Goal: Find specific page/section: Find specific page/section

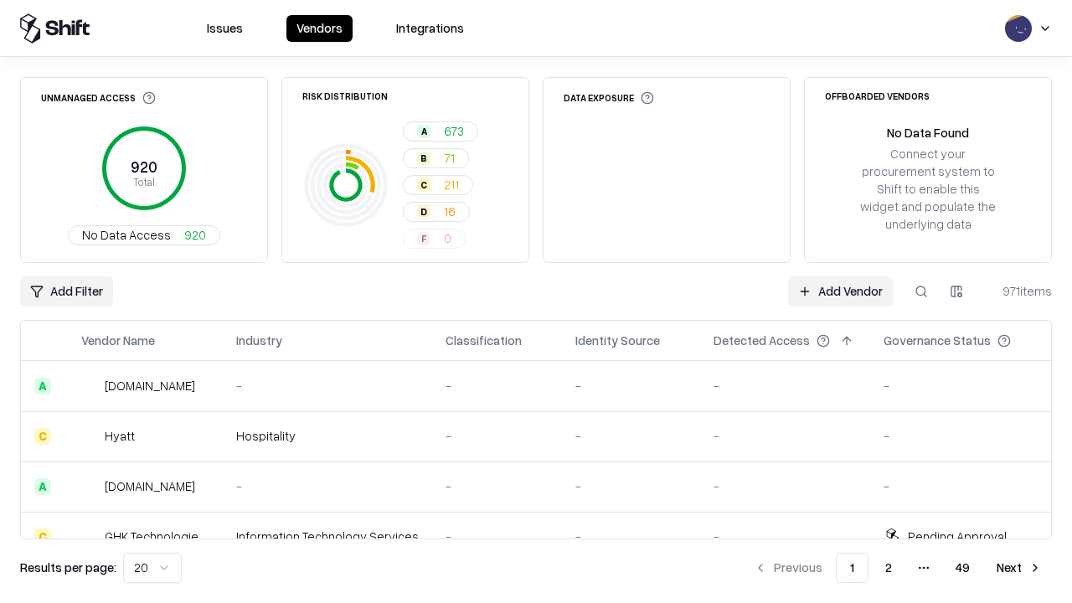
click at [956, 291] on html "Issues Vendors Integrations Unmanaged Access 920 Total No Data Access 920 Risk …" at bounding box center [536, 301] width 1072 height 603
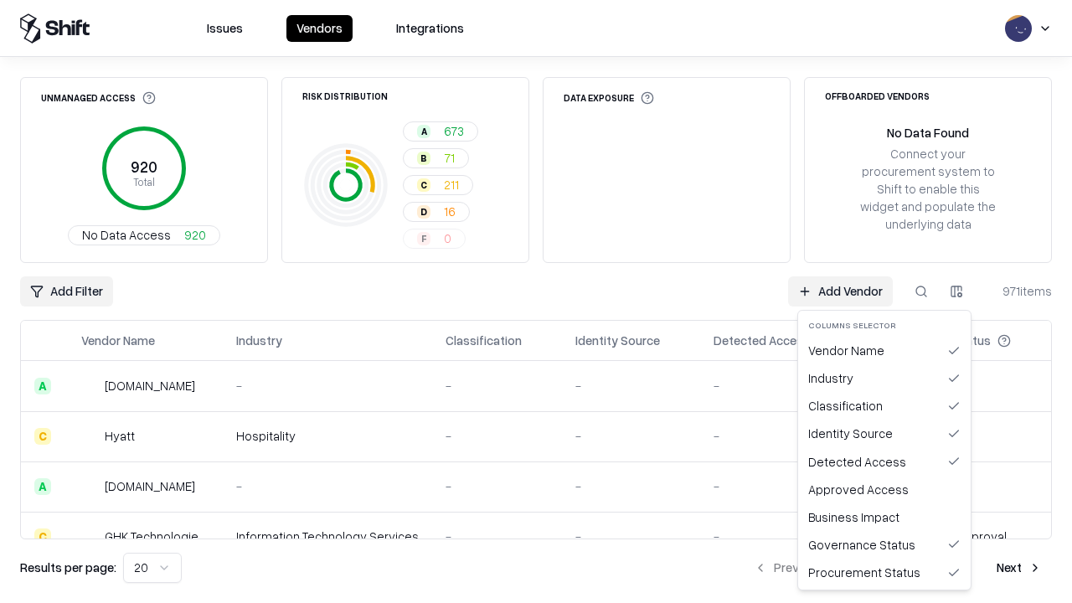
click at [536, 301] on html "Issues Vendors Integrations Unmanaged Access 920 Total No Data Access 920 Risk …" at bounding box center [536, 301] width 1072 height 603
click at [956, 291] on button "button" at bounding box center [956, 291] width 30 height 30
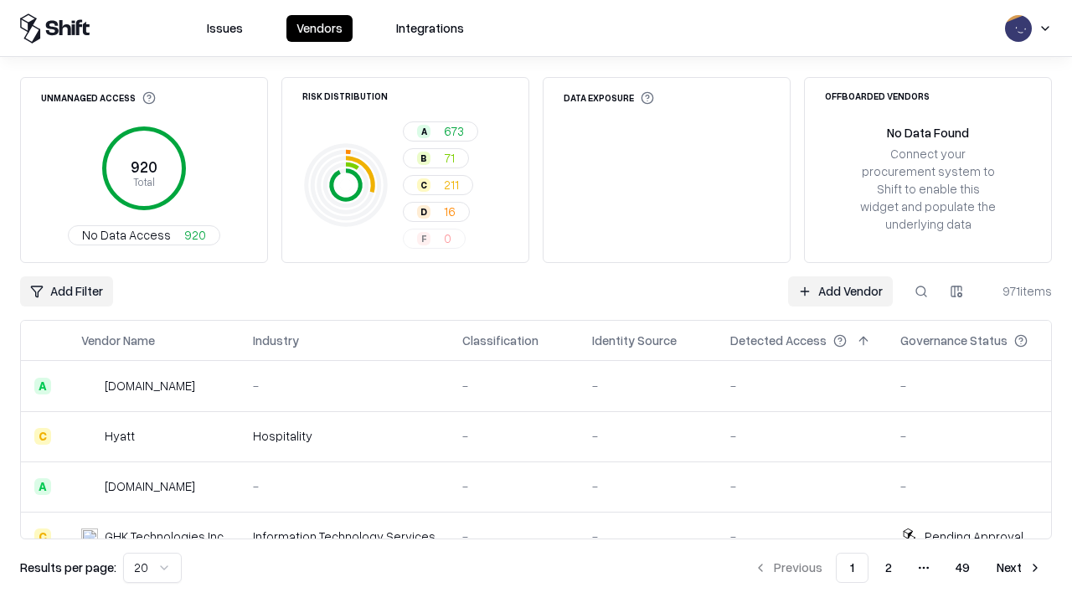
click at [956, 291] on html "Issues Vendors Integrations Unmanaged Access 920 Total No Data Access 920 Risk …" at bounding box center [536, 301] width 1072 height 603
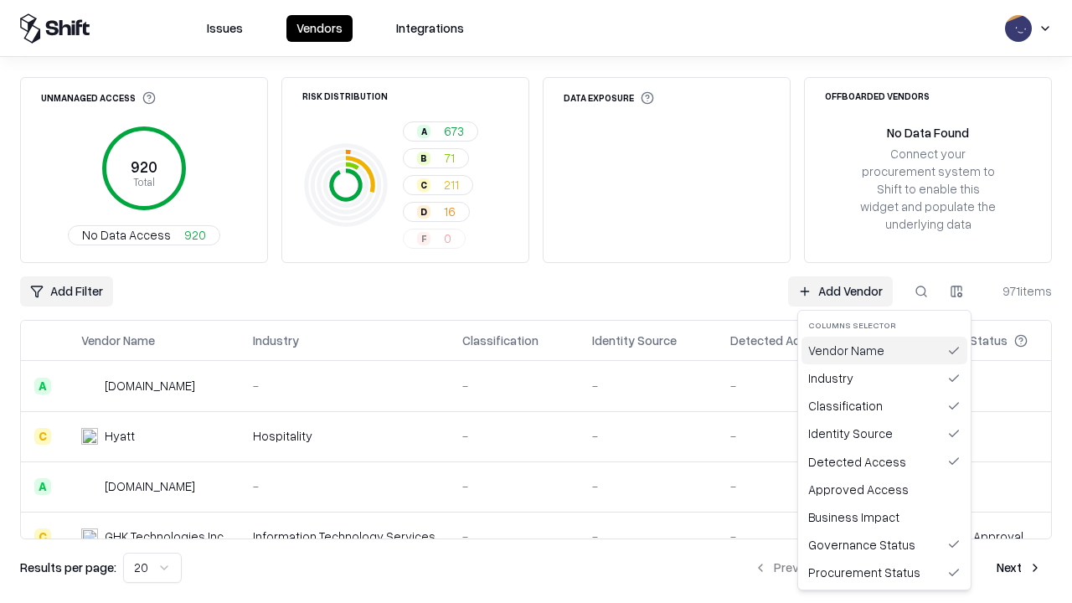
click at [884, 350] on div "Vendor Name" at bounding box center [884, 351] width 166 height 28
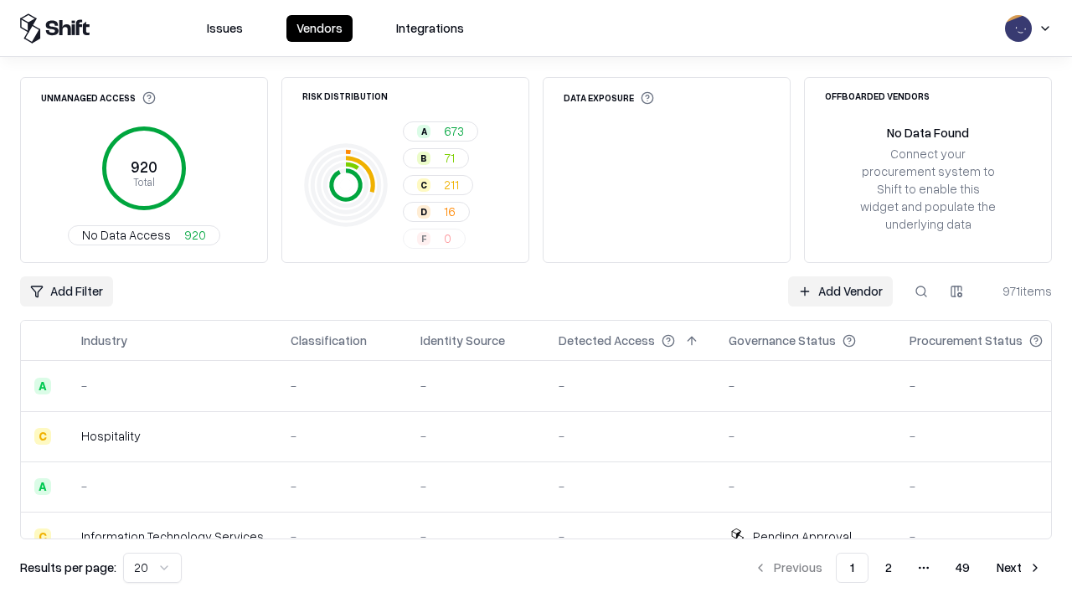
click at [956, 291] on html "Issues Vendors Integrations Unmanaged Access 920 Total No Data Access 920 Risk …" at bounding box center [536, 301] width 1072 height 603
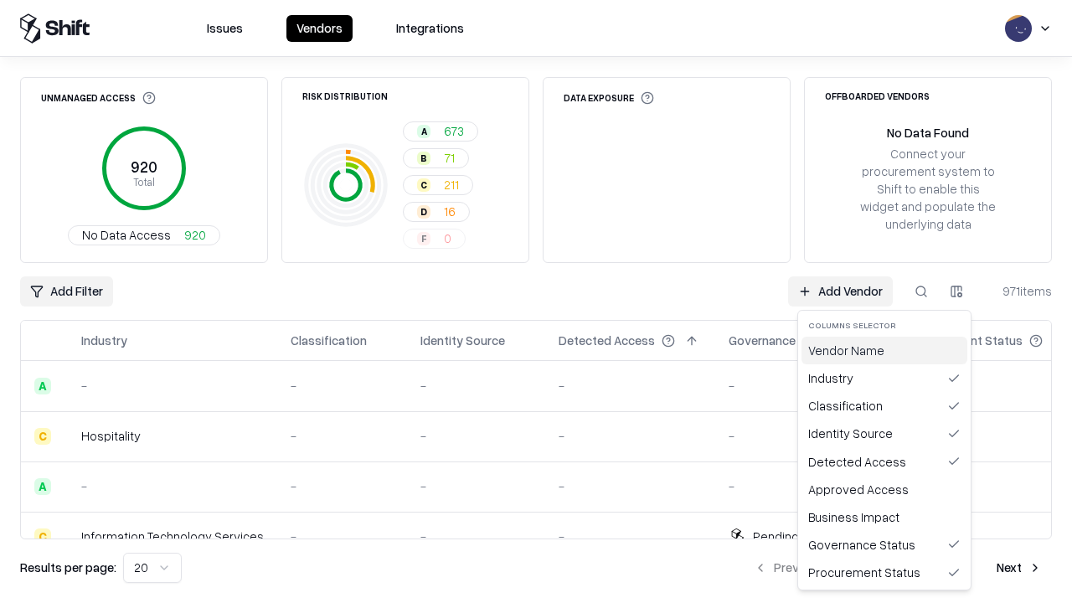
click at [884, 350] on div "Vendor Name" at bounding box center [884, 351] width 166 height 28
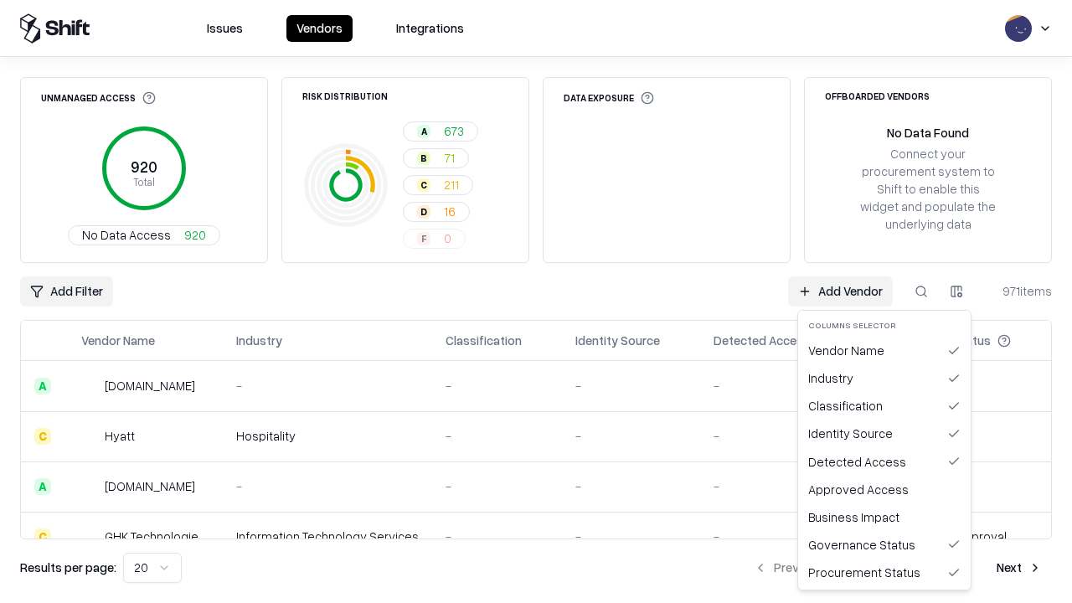
click at [956, 291] on html "Issues Vendors Integrations Unmanaged Access 920 Total No Data Access 920 Risk …" at bounding box center [536, 301] width 1072 height 603
click at [884, 378] on div "Industry" at bounding box center [884, 378] width 166 height 28
